Goal: Task Accomplishment & Management: Use online tool/utility

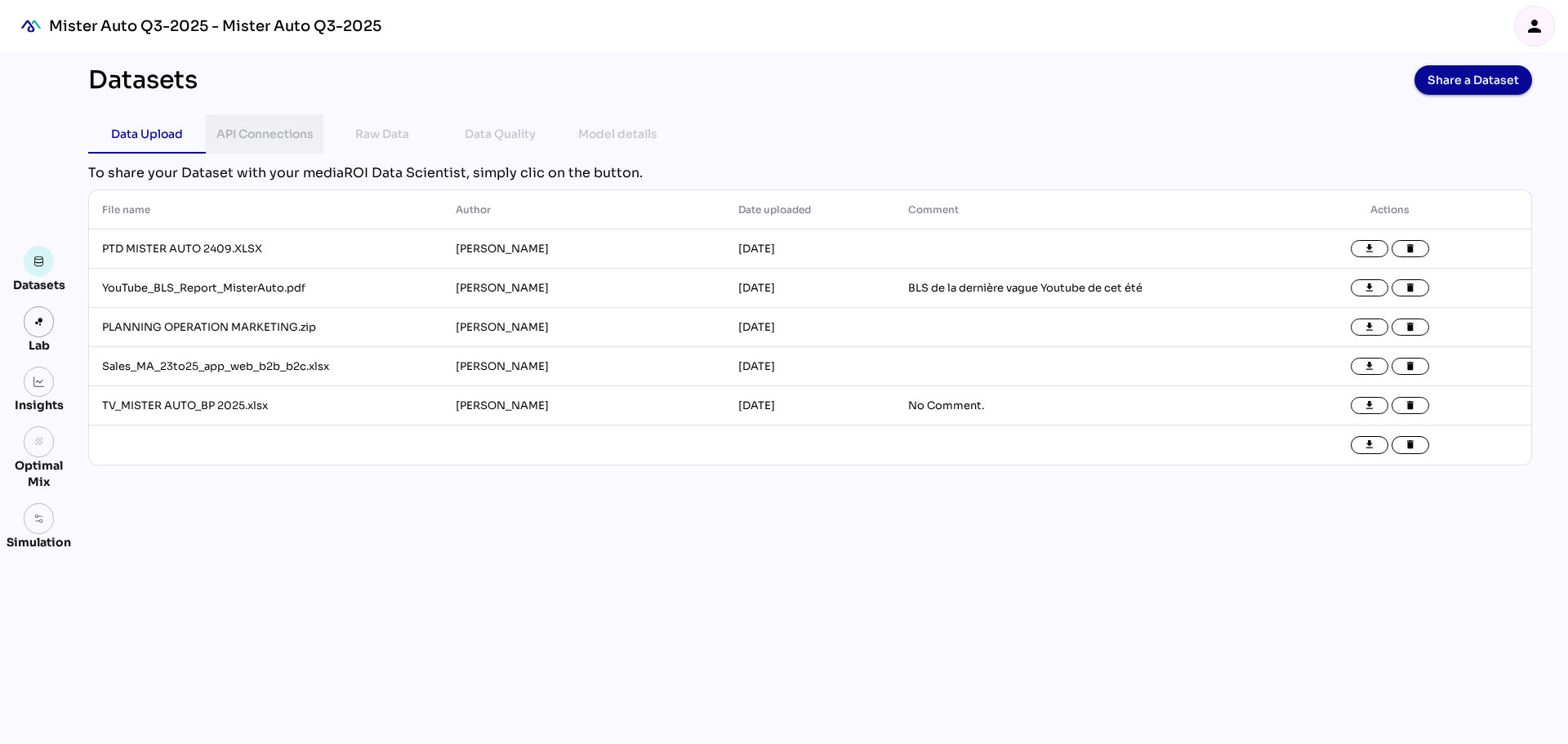
click at [302, 128] on div "API Connections" at bounding box center [265, 134] width 98 height 20
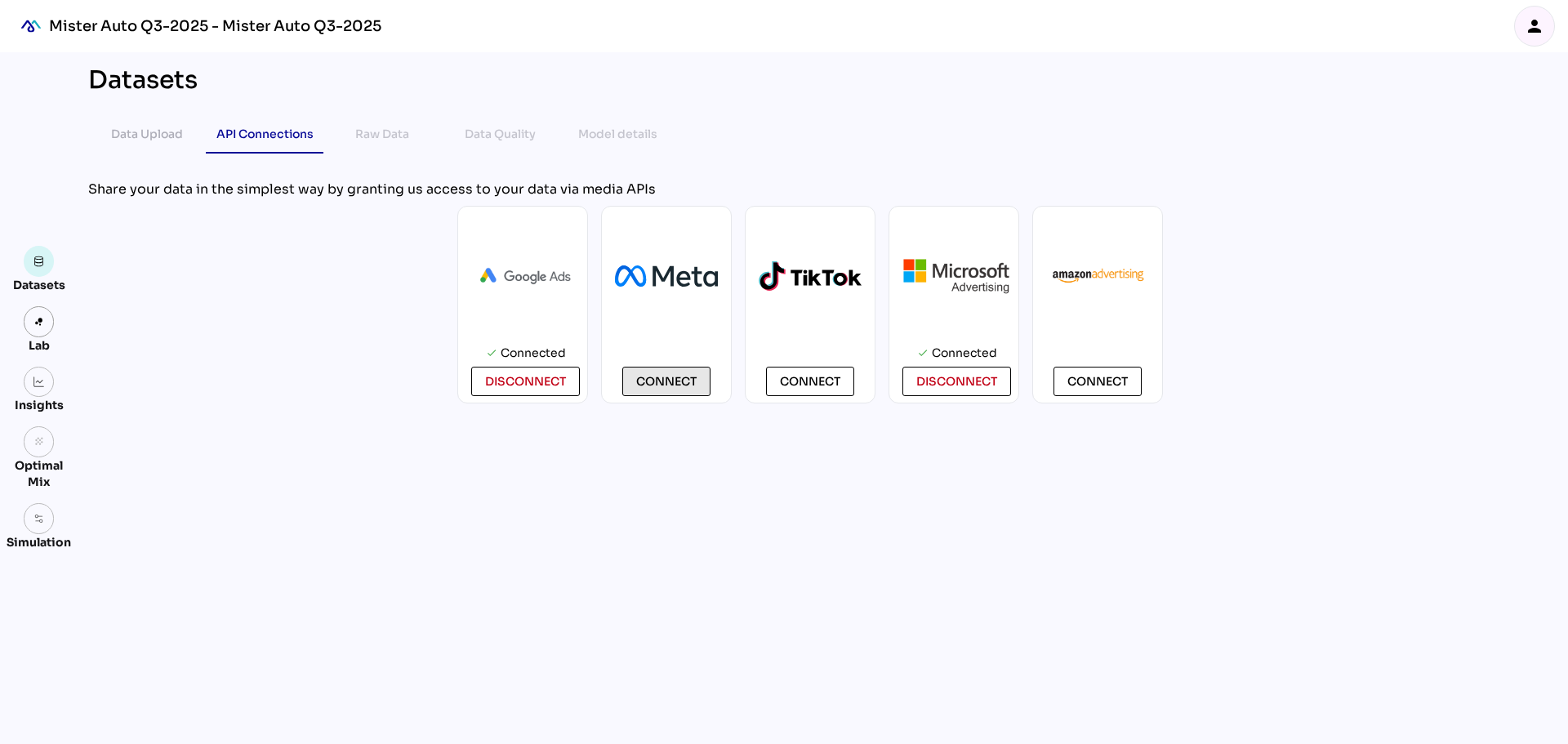
click at [706, 389] on button "Connect" at bounding box center [666, 381] width 88 height 29
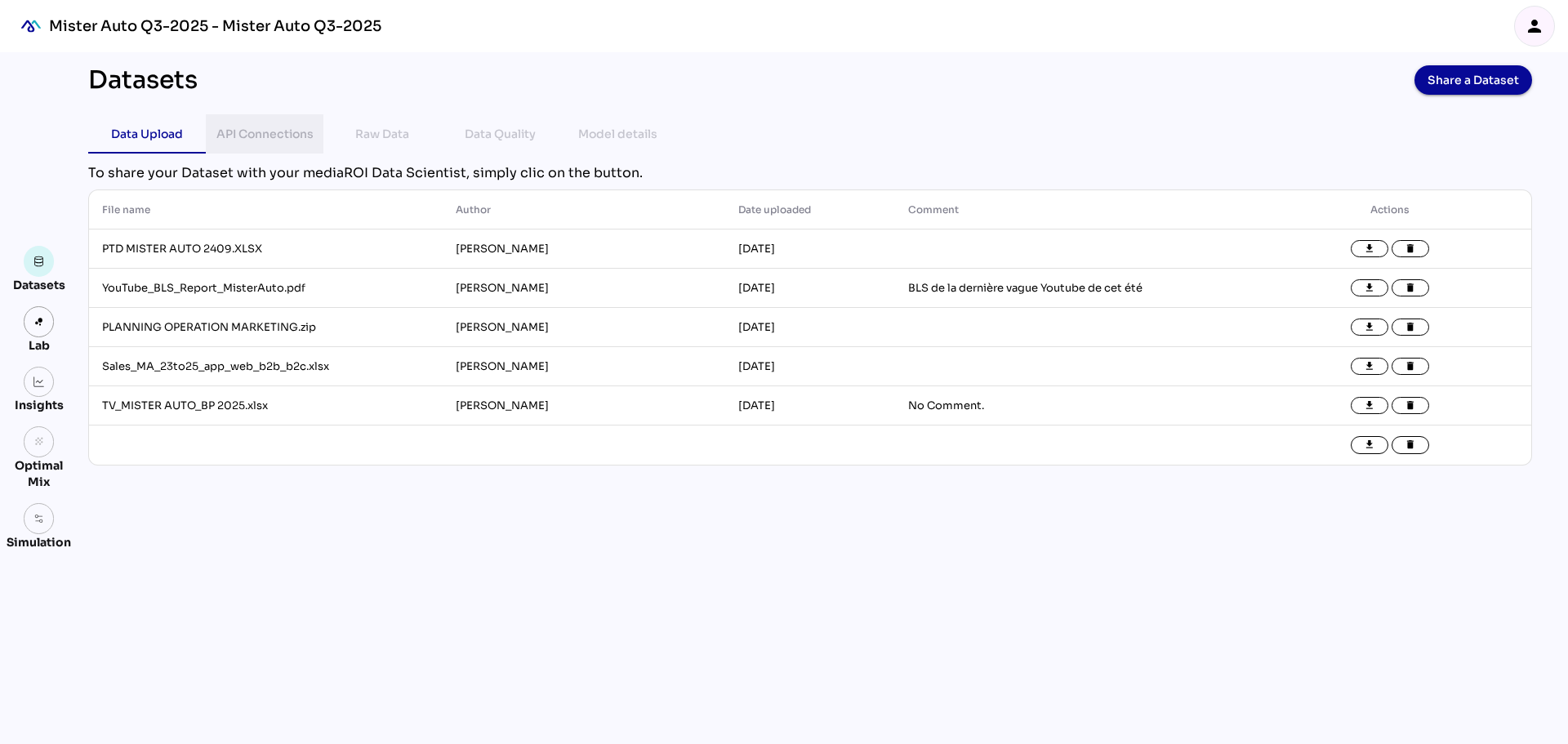
click at [271, 140] on div "API Connections" at bounding box center [265, 134] width 98 height 20
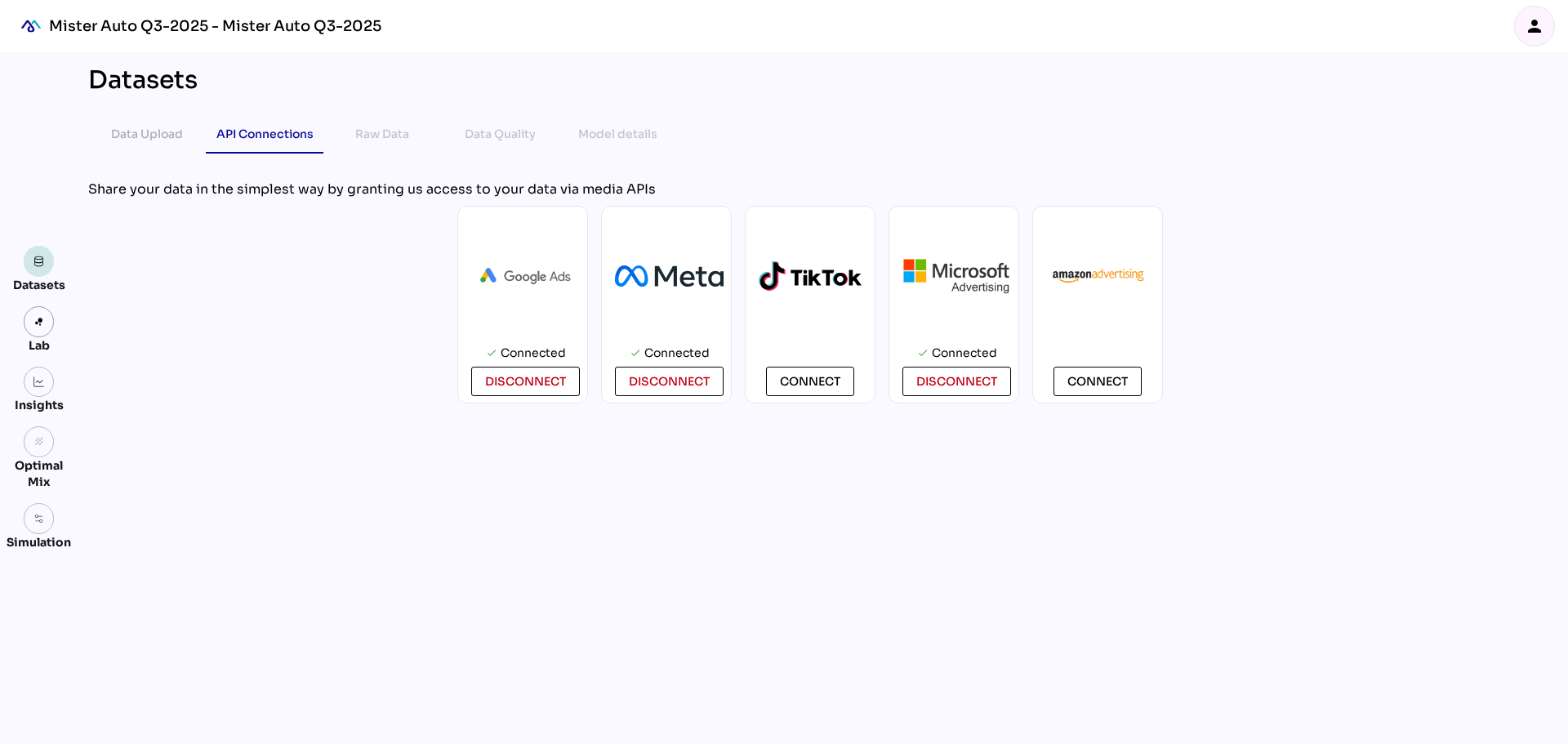
drag, startPoint x: 37, startPoint y: 263, endPoint x: 71, endPoint y: 212, distance: 61.3
click at [36, 263] on img at bounding box center [39, 262] width 12 height 12
